Goal: Information Seeking & Learning: Learn about a topic

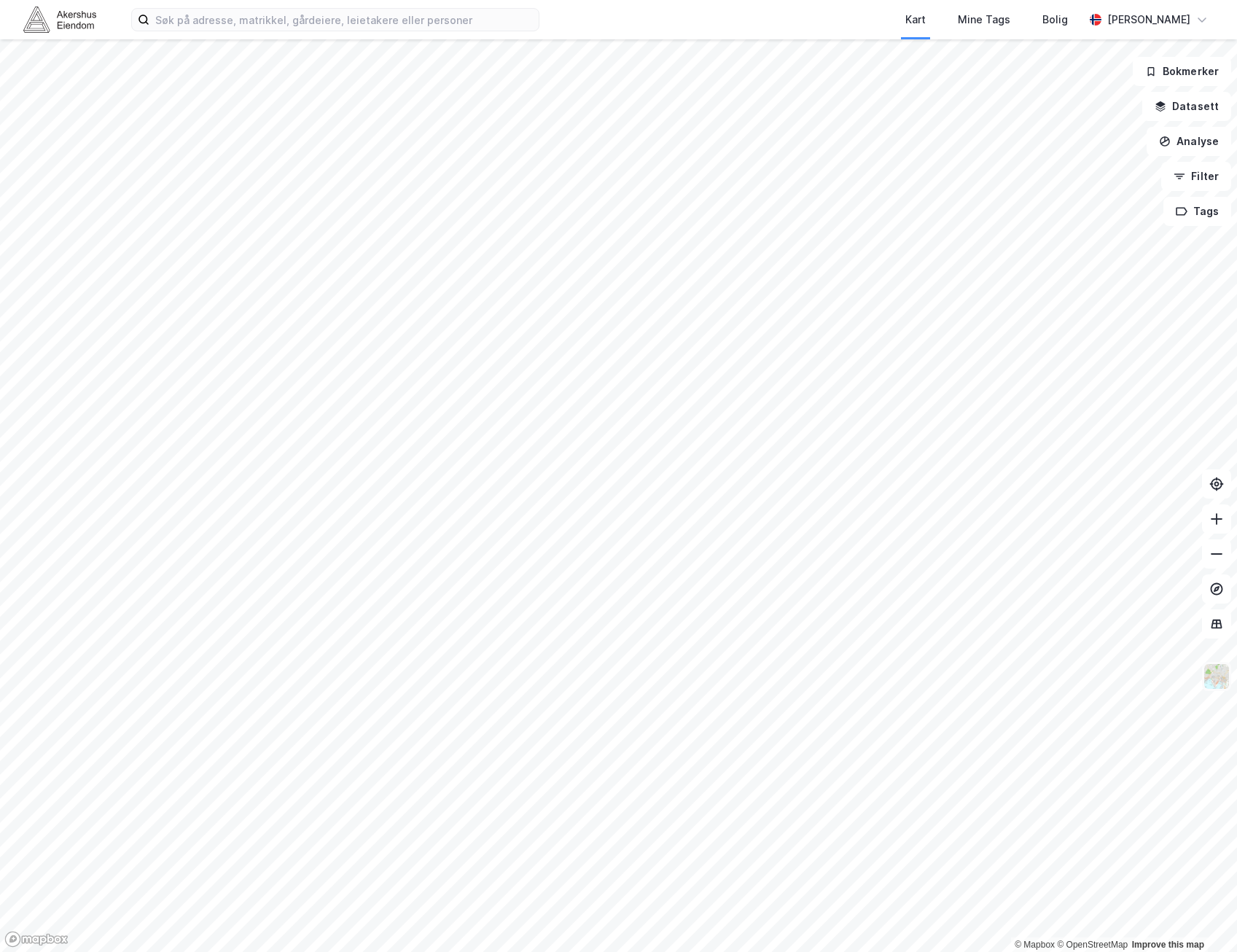
click at [1220, 677] on img at bounding box center [1217, 677] width 27 height 27
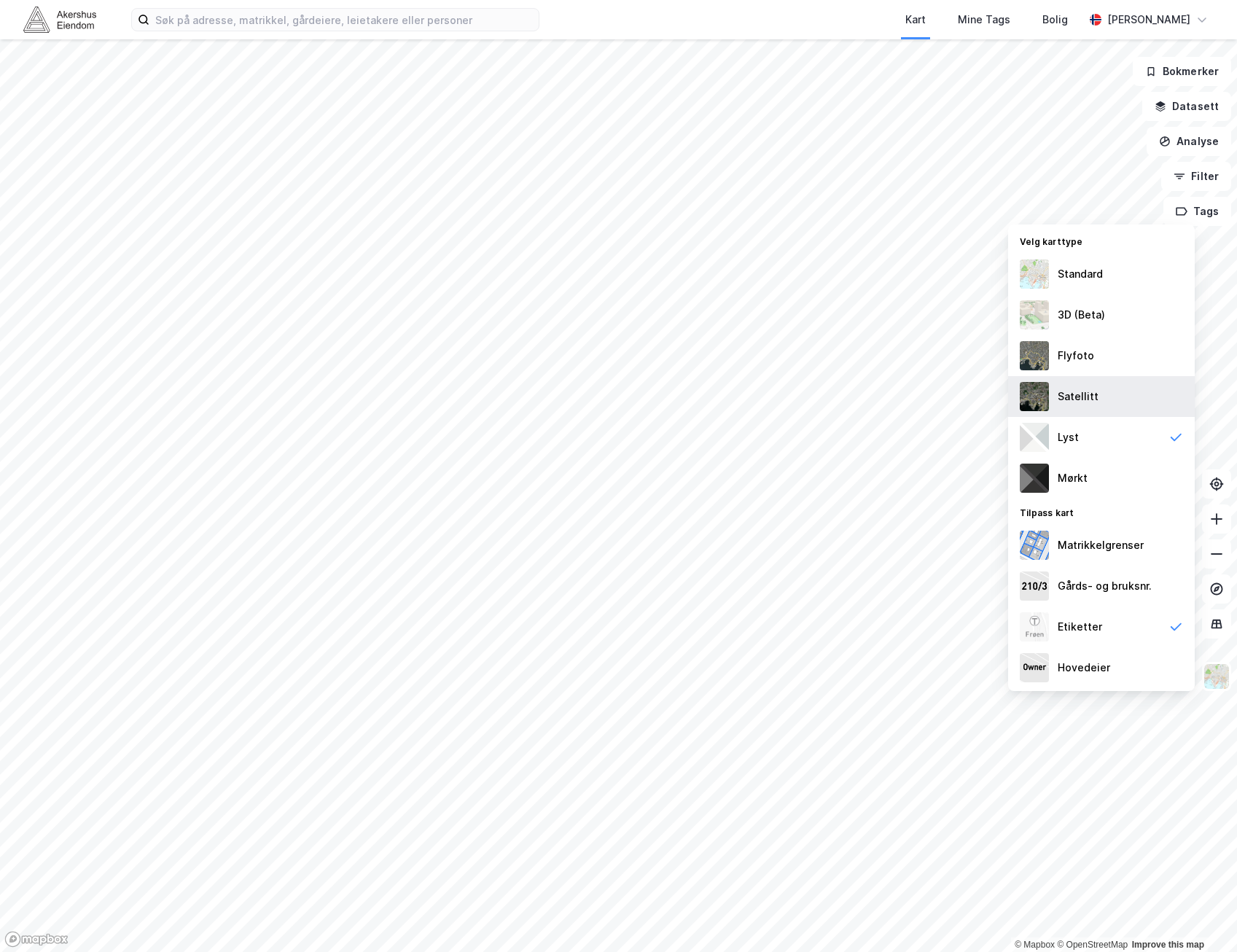
click at [1131, 379] on div "Satellitt" at bounding box center [1102, 396] width 187 height 41
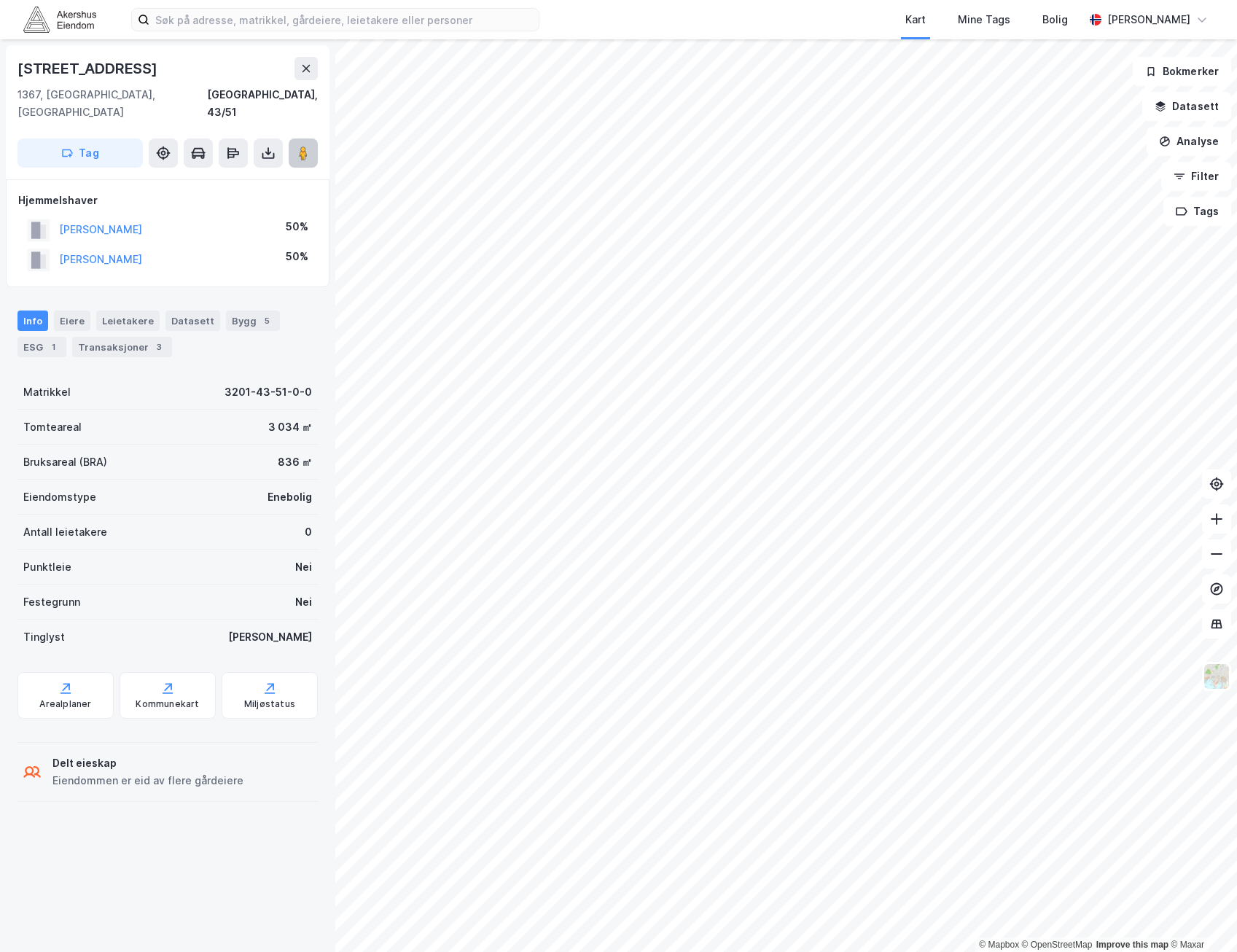
click at [299, 144] on button at bounding box center [304, 153] width 29 height 29
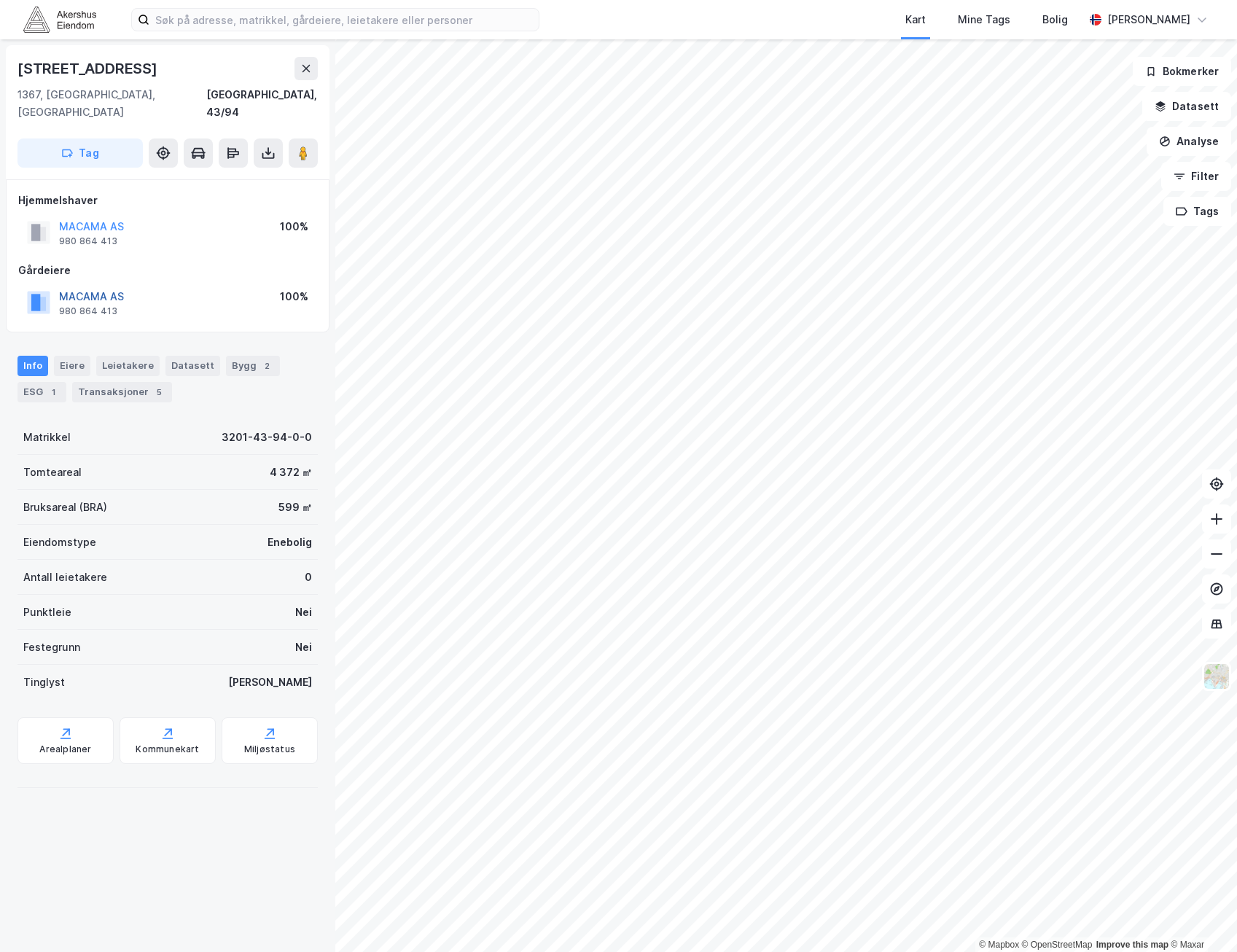
click at [0, 0] on button "MACAMA AS" at bounding box center [0, 0] width 0 height 0
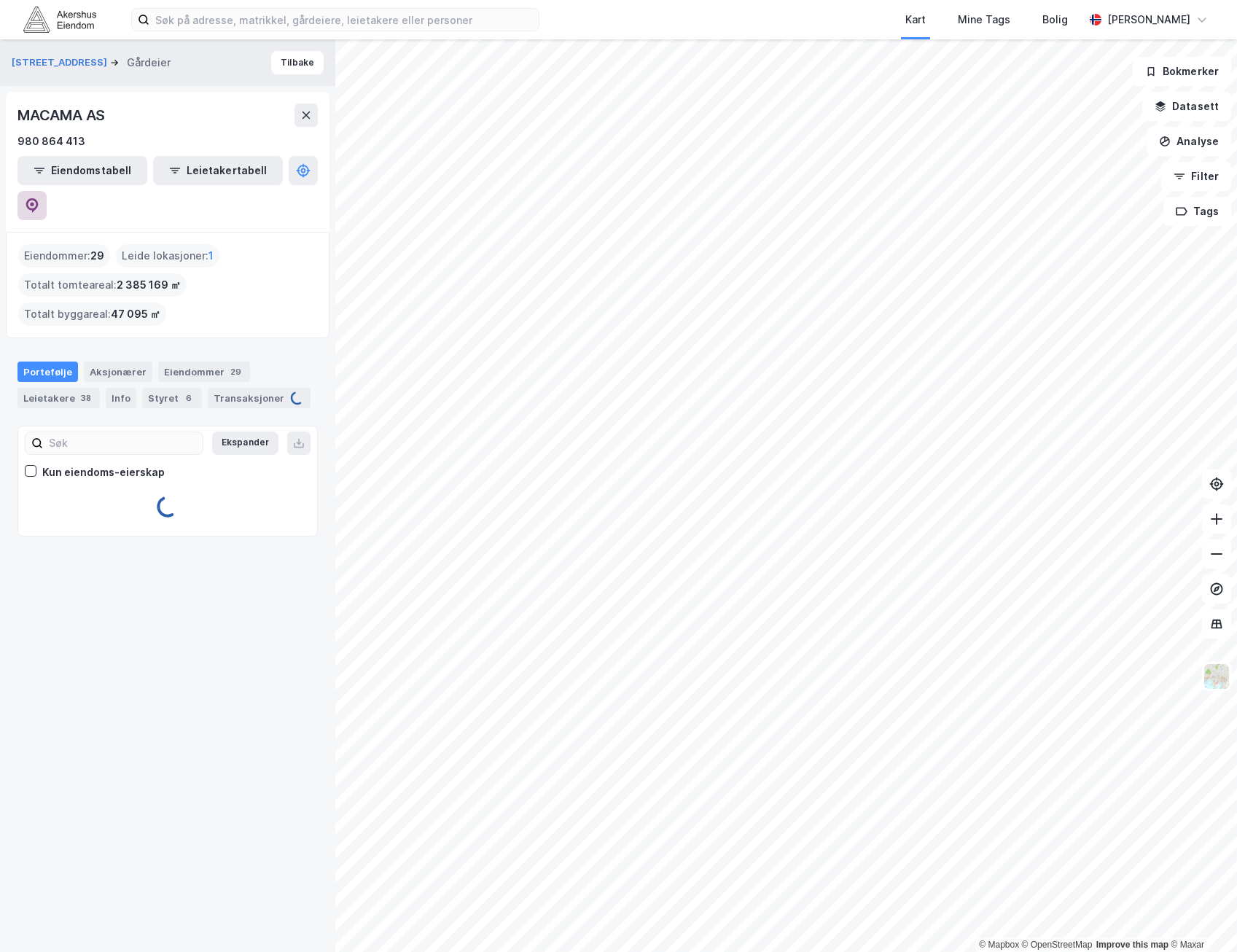
click at [39, 198] on icon at bounding box center [32, 205] width 12 height 14
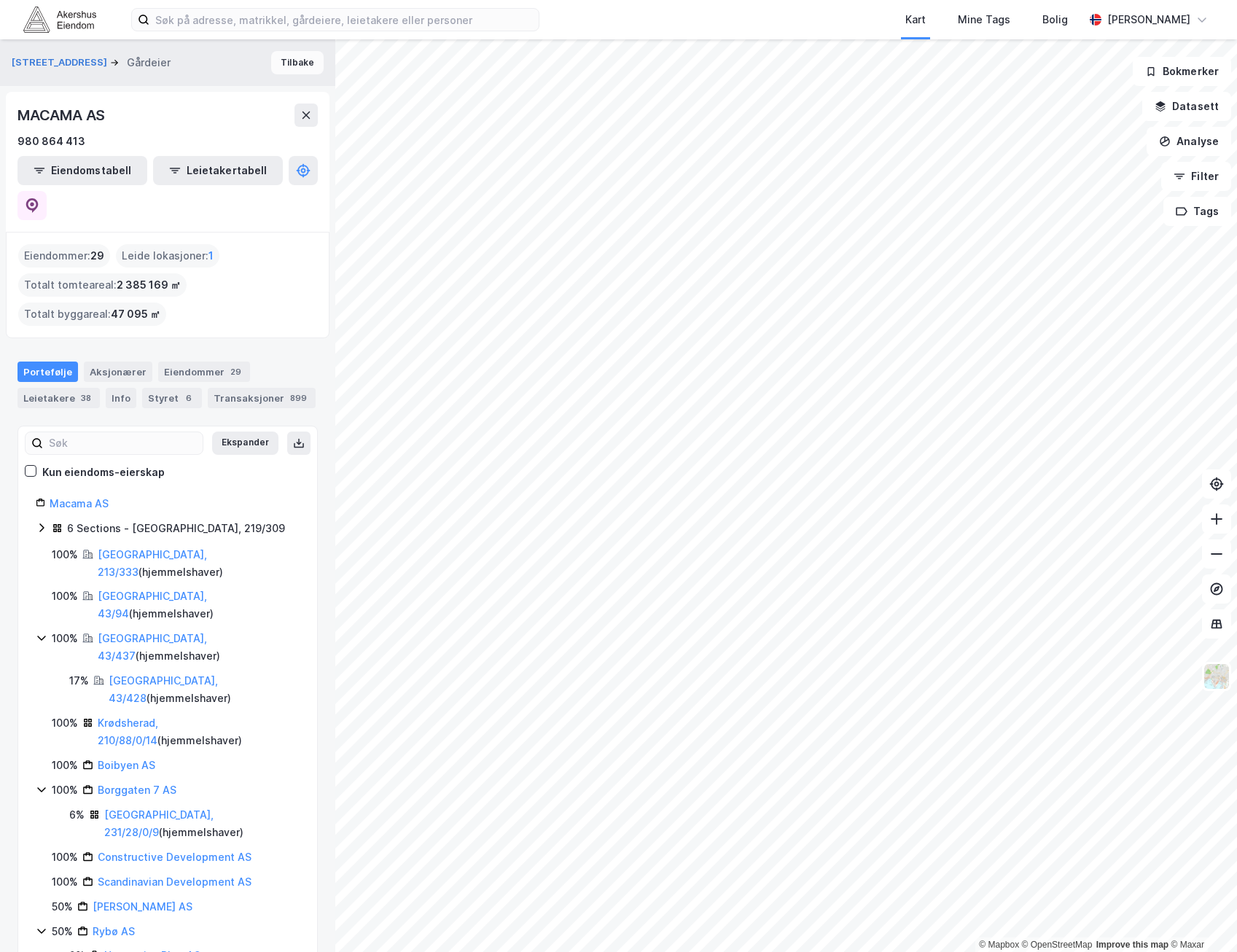
click at [305, 70] on button "Tilbake" at bounding box center [297, 62] width 52 height 23
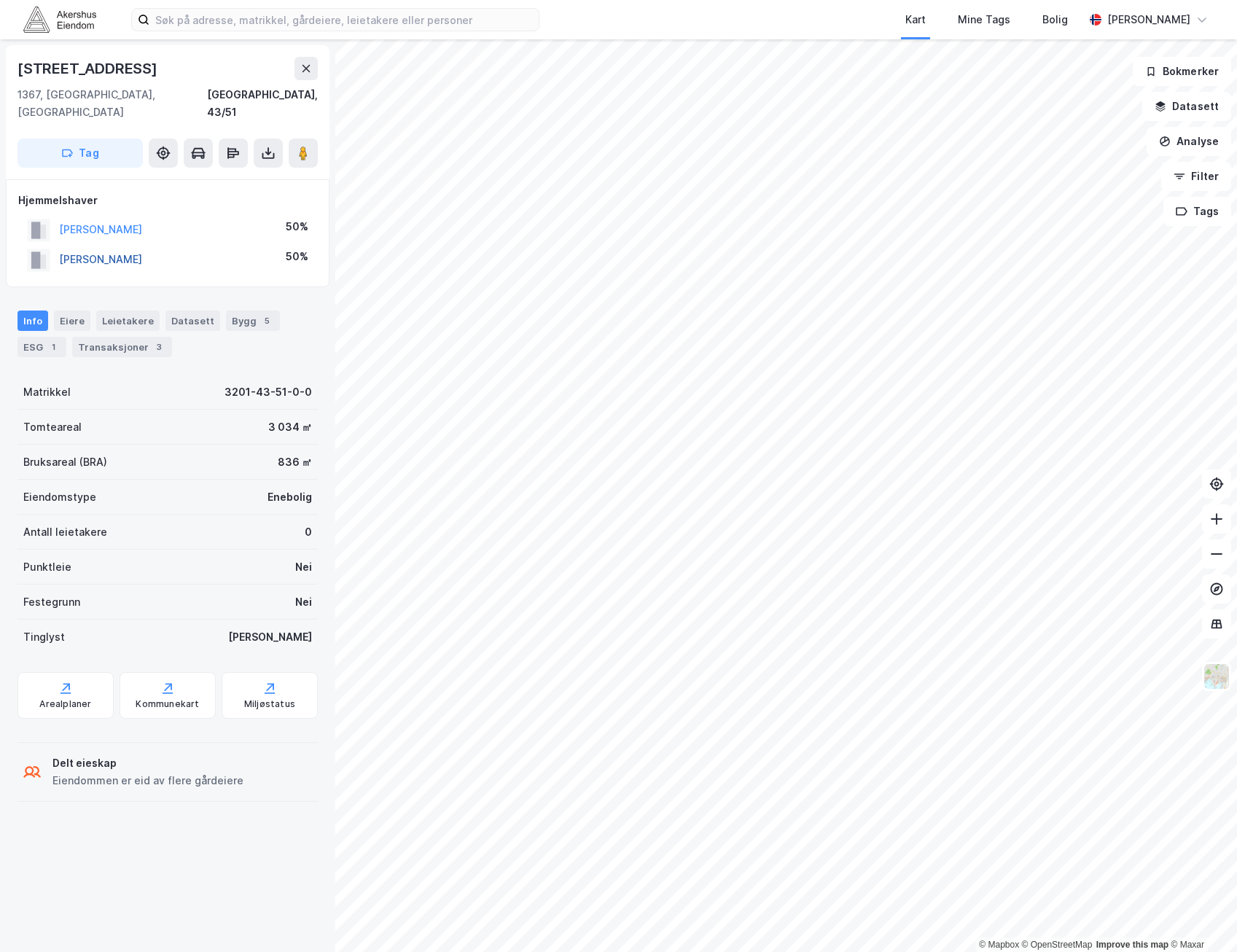
click at [0, 0] on button "[PERSON_NAME]" at bounding box center [0, 0] width 0 height 0
click at [304, 951] on html "Kart Mine Tags Bolig [PERSON_NAME] © Mapbox © OpenStreetMap Improve this map © …" at bounding box center [618, 476] width 1237 height 952
click at [766, 951] on html "Kart Mine Tags Bolig [PERSON_NAME] © Mapbox © OpenStreetMap Improve this map © …" at bounding box center [618, 476] width 1237 height 952
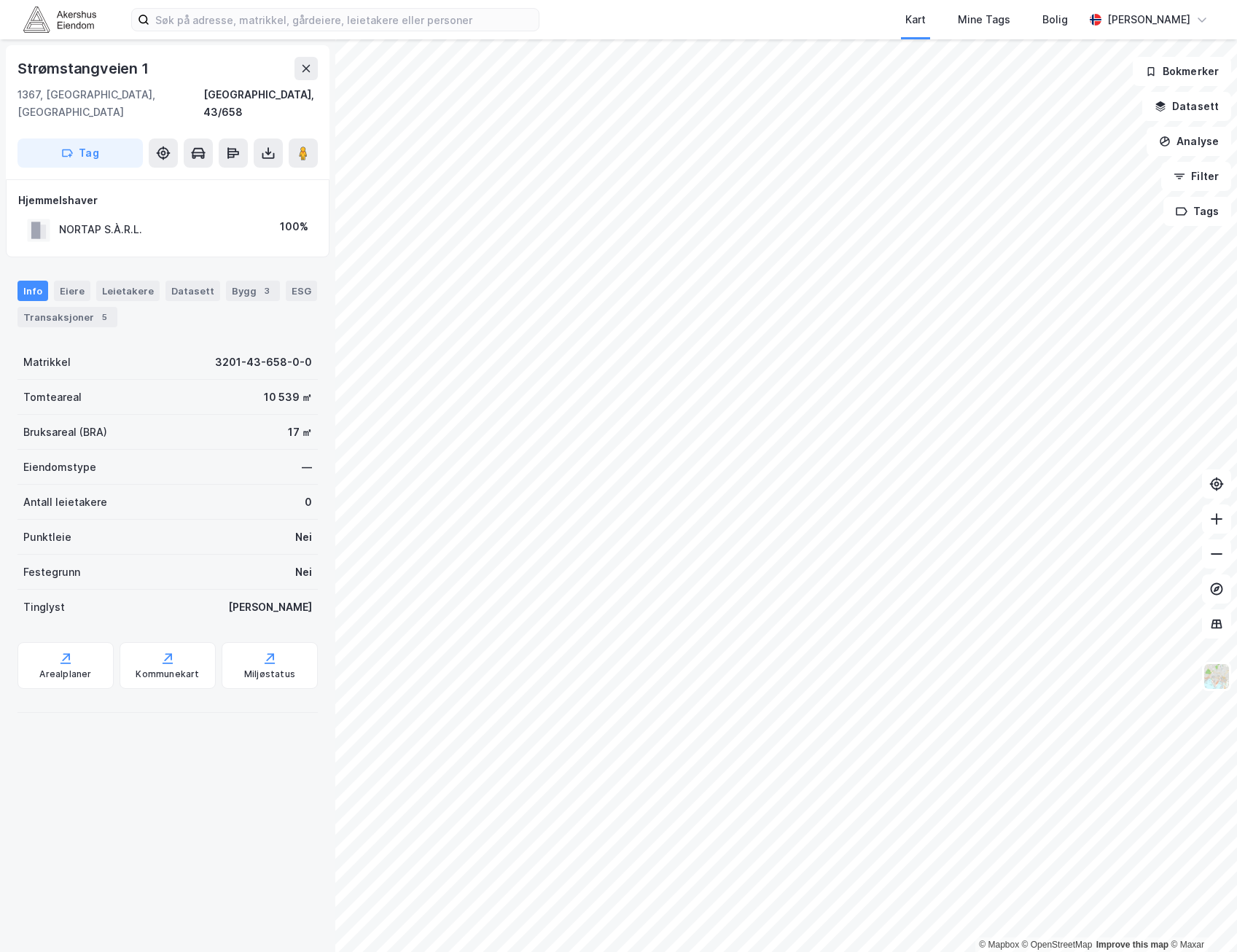
click at [106, 221] on div "NORTAP S.À.R.L." at bounding box center [100, 230] width 83 height 18
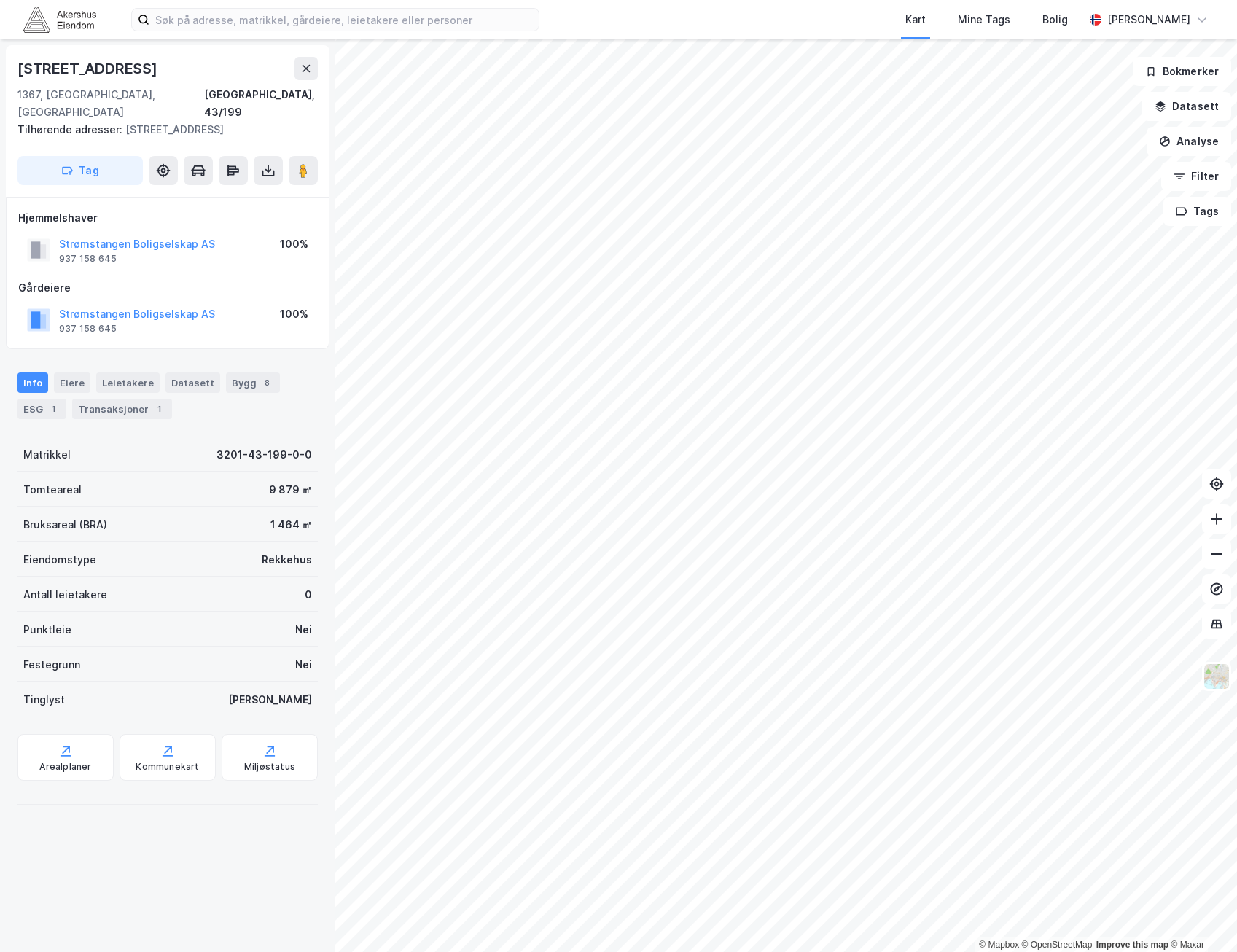
click at [189, 235] on div "Strømstangen Boligselskap AS" at bounding box center [137, 244] width 156 height 18
click at [0, 0] on button "Strømstangen Boligselskap AS" at bounding box center [0, 0] width 0 height 0
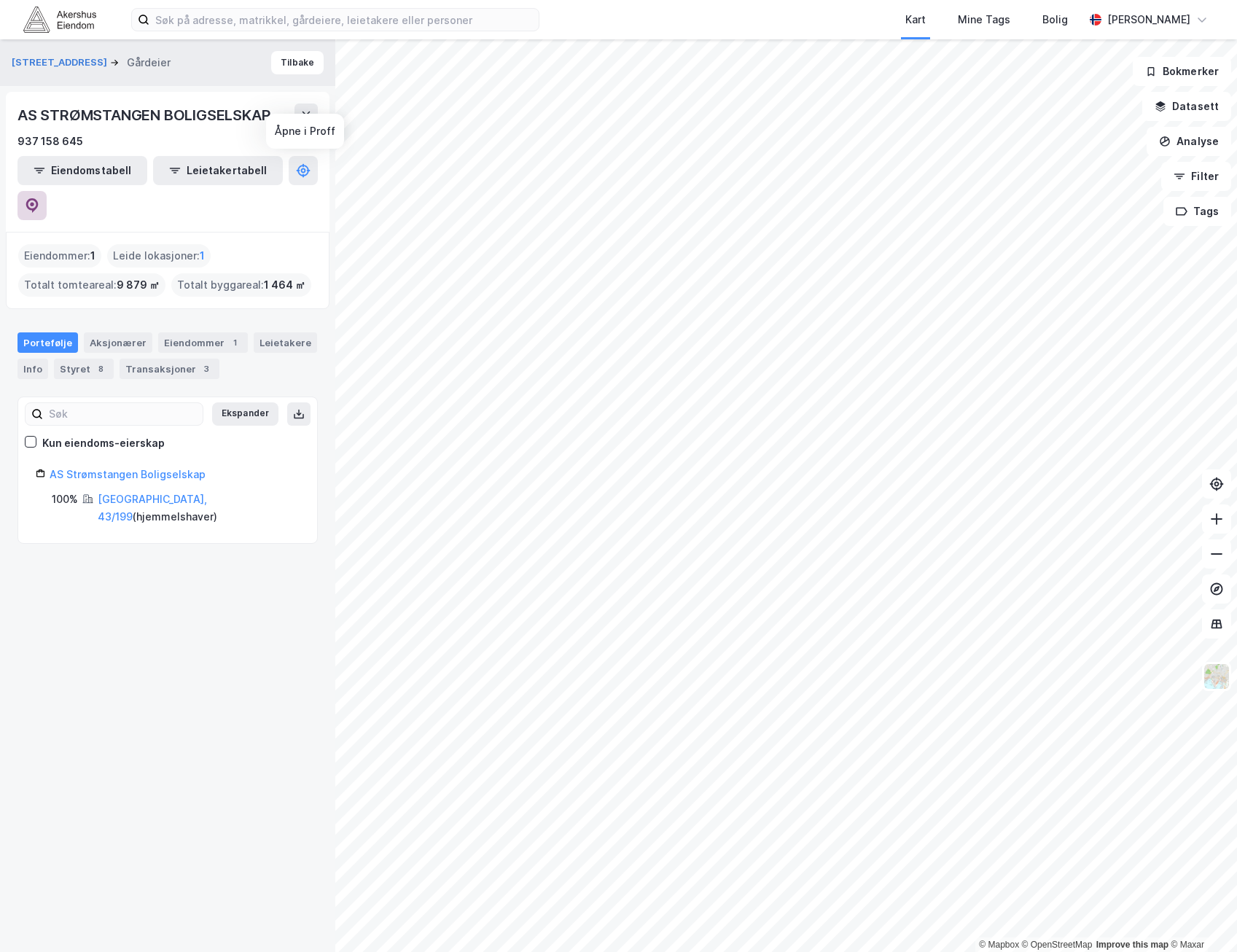
click at [39, 198] on icon at bounding box center [32, 205] width 14 height 14
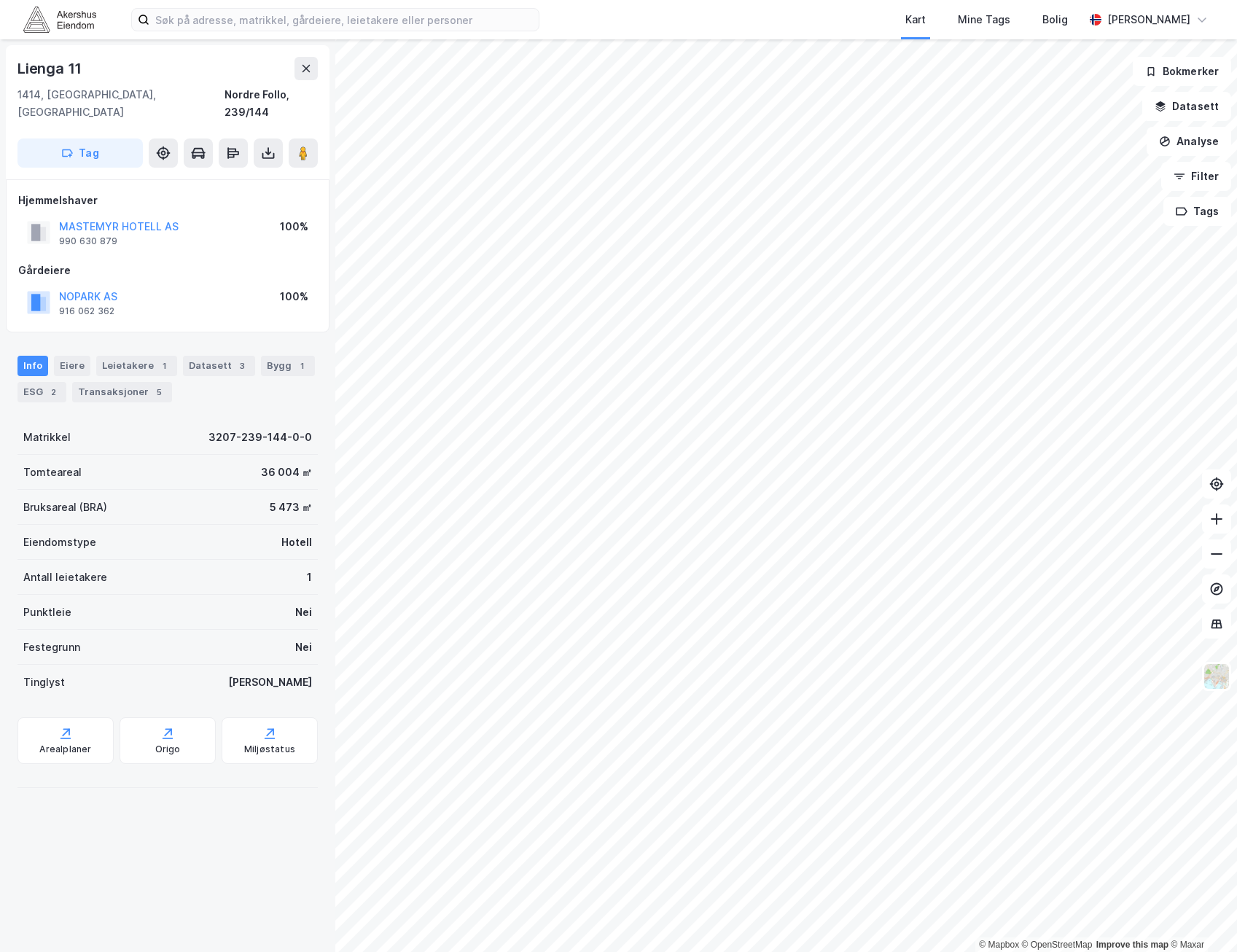
click at [643, 25] on div "Kart Mine Tags Bolig Kristian Småvik © Mapbox © OpenStreetMap Improve this map …" at bounding box center [618, 476] width 1237 height 952
